Goal: Entertainment & Leisure: Consume media (video, audio)

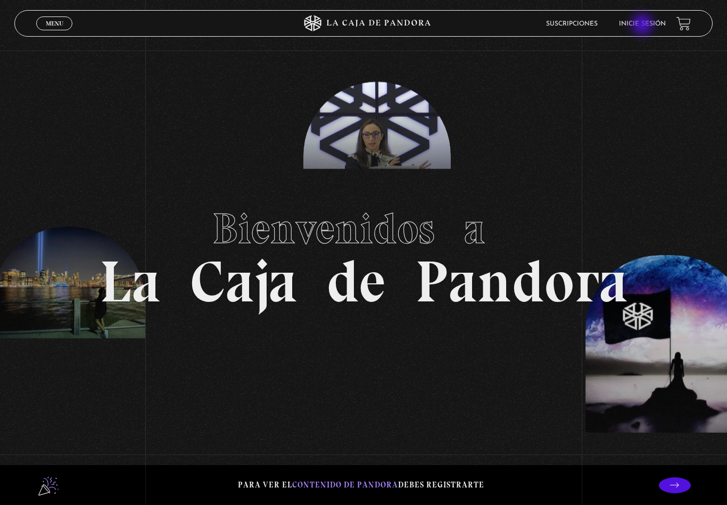
click at [646, 26] on link "Inicie sesión" at bounding box center [642, 24] width 47 height 6
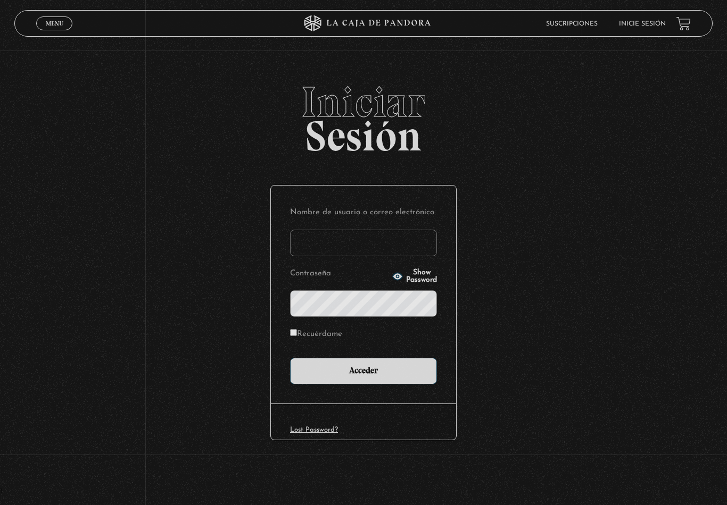
type input "samsnowtrue.1@gmail.com"
click at [363, 372] on input "Acceder" at bounding box center [363, 371] width 147 height 27
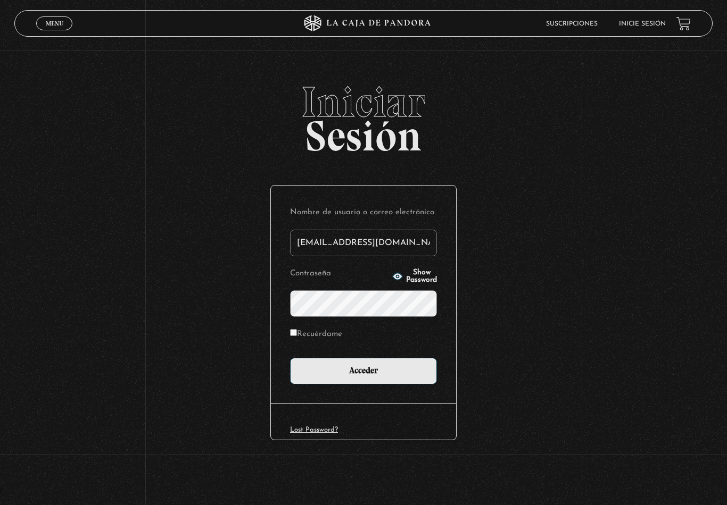
click at [353, 379] on input "Acceder" at bounding box center [363, 371] width 147 height 27
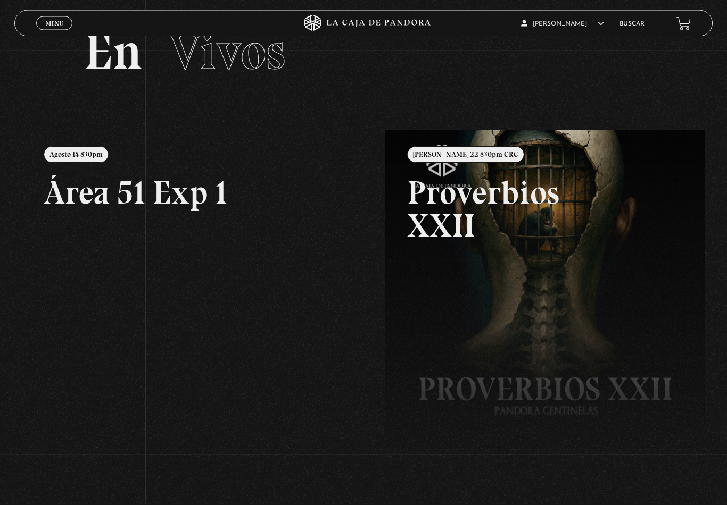
scroll to position [50, 0]
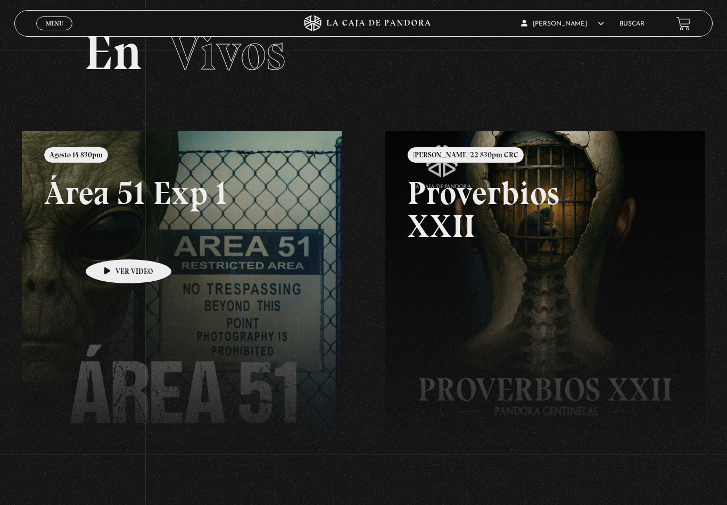
click at [115, 256] on link at bounding box center [385, 383] width 727 height 505
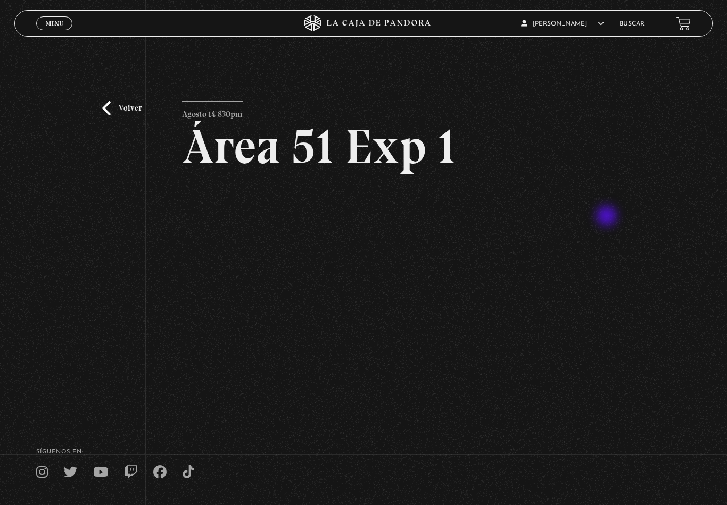
click at [653, 236] on div "Volver Agosto 14 830pm Área 51 Exp 1" at bounding box center [363, 232] width 727 height 362
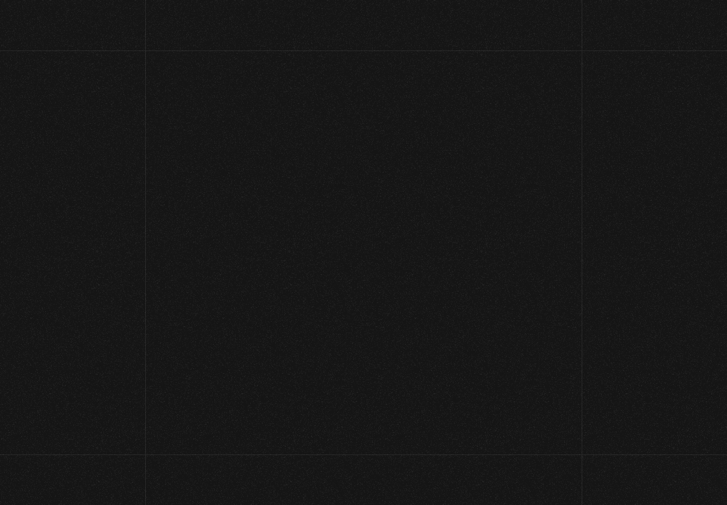
scroll to position [66, 0]
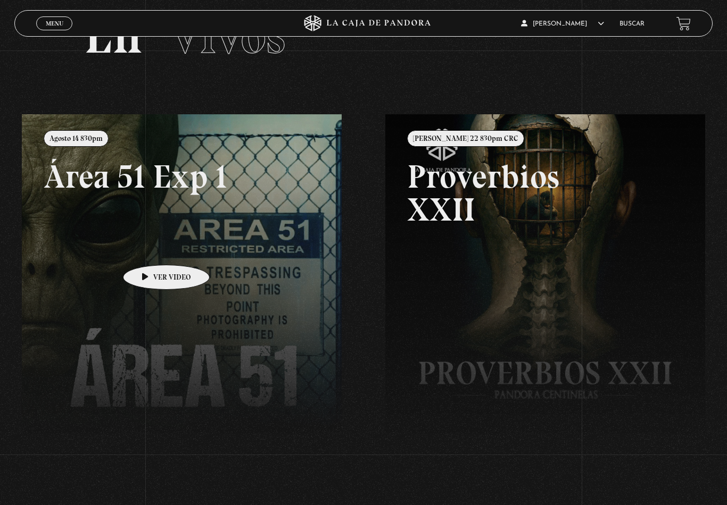
click at [170, 276] on link at bounding box center [385, 366] width 727 height 505
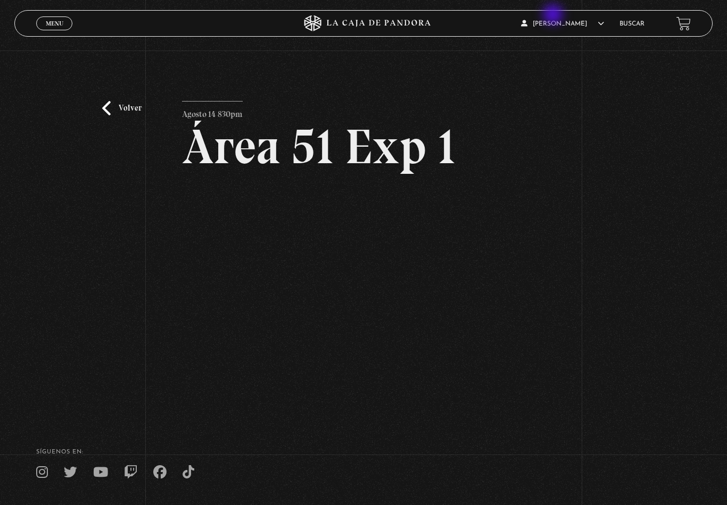
click at [536, 47] on link "En vivos" at bounding box center [555, 41] width 86 height 28
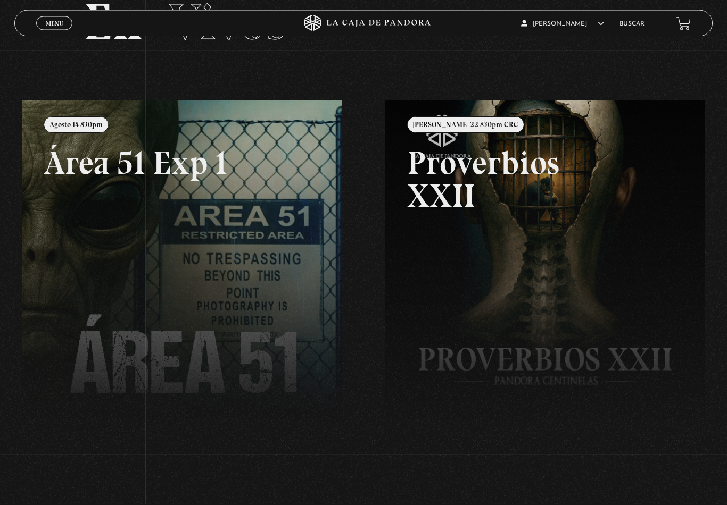
scroll to position [68, 0]
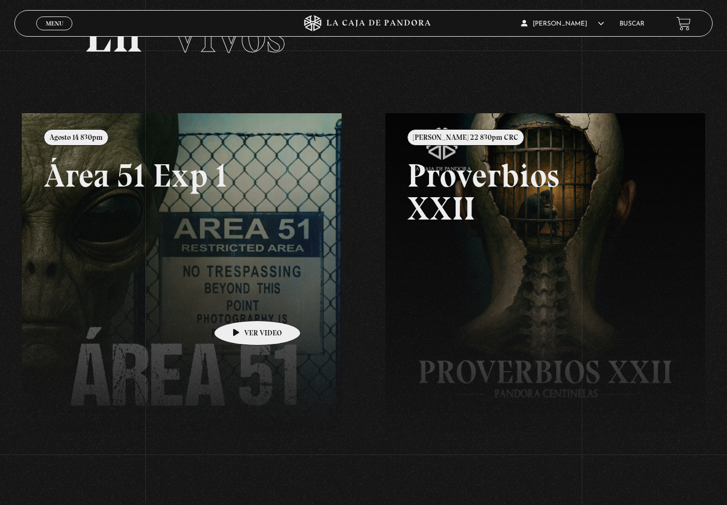
click at [242, 311] on link at bounding box center [385, 365] width 727 height 505
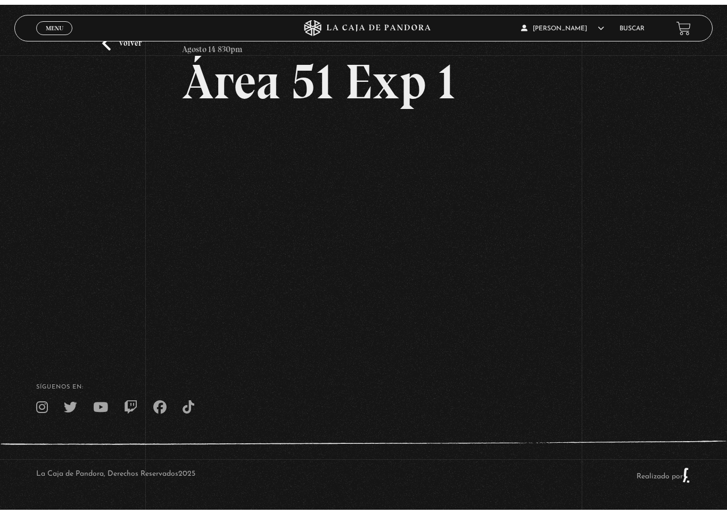
scroll to position [13, 0]
